Goal: Information Seeking & Learning: Find specific fact

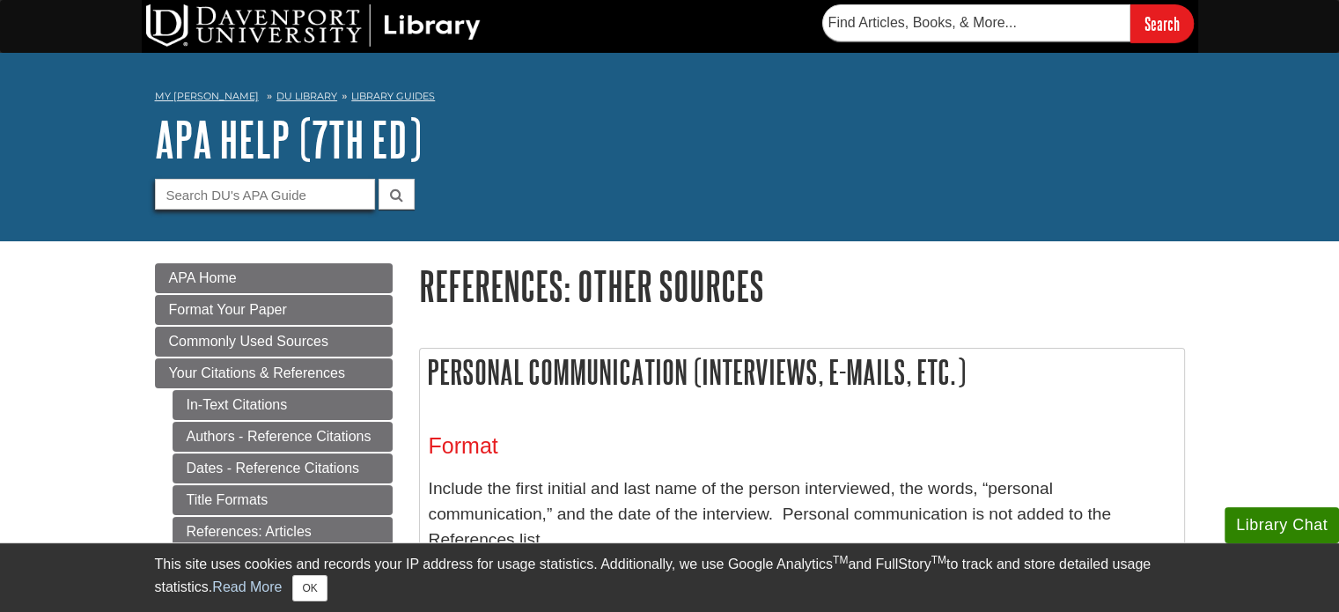
click at [292, 196] on input "Guide Search Terms" at bounding box center [265, 194] width 220 height 31
type input "NIKE"
click at [379, 179] on button "submit" at bounding box center [397, 194] width 36 height 31
click at [772, 182] on form "Guide Search Terms NIKE" at bounding box center [670, 194] width 1030 height 31
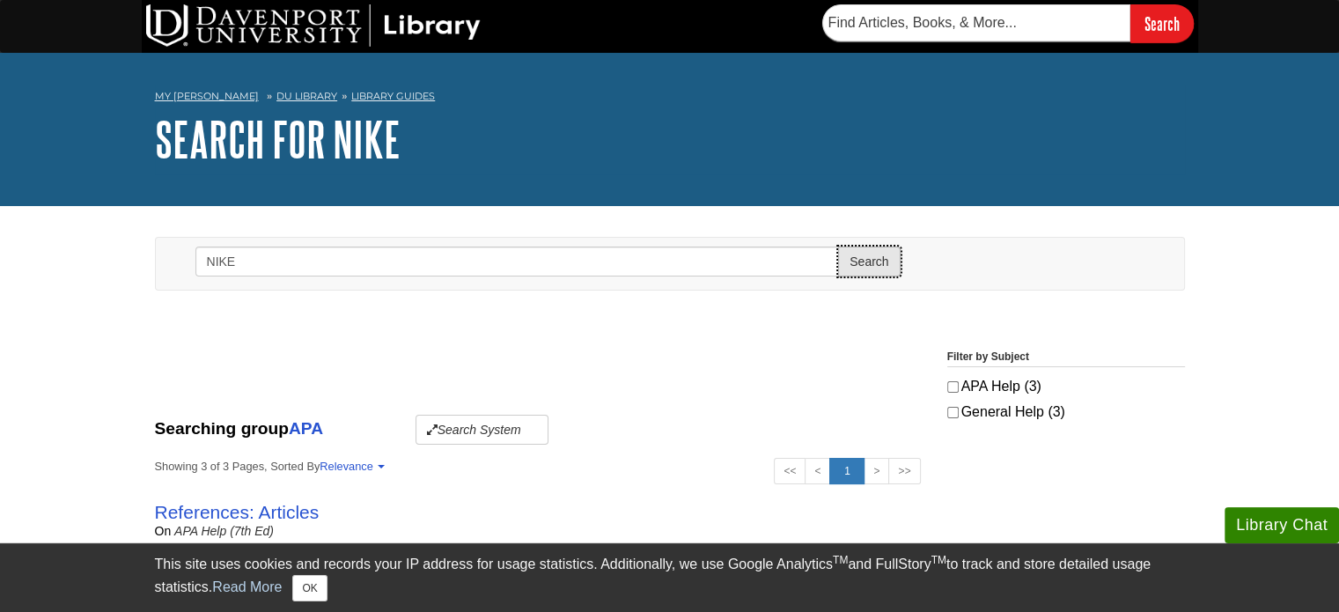
click at [876, 266] on button "Search" at bounding box center [869, 262] width 62 height 30
click at [1190, 327] on div "Showing 0 - 0 of 0 Sort By Relevance Updated (Most Recent) Searching group APA …" at bounding box center [670, 541] width 1057 height 428
